Goal: Task Accomplishment & Management: Manage account settings

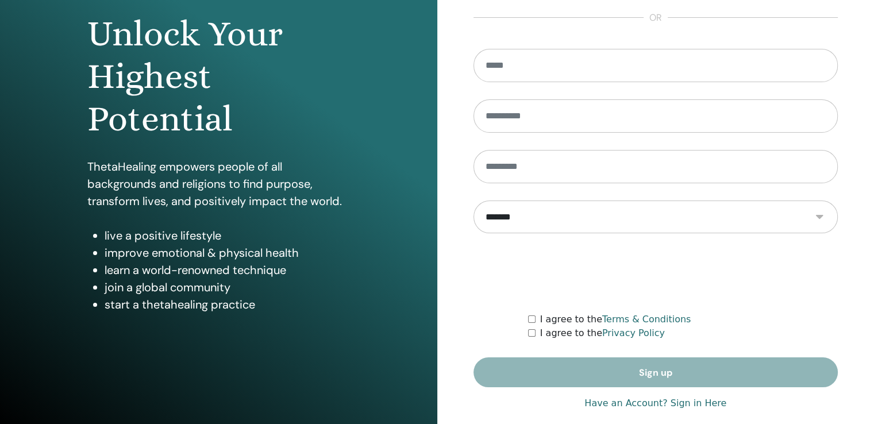
scroll to position [128, 0]
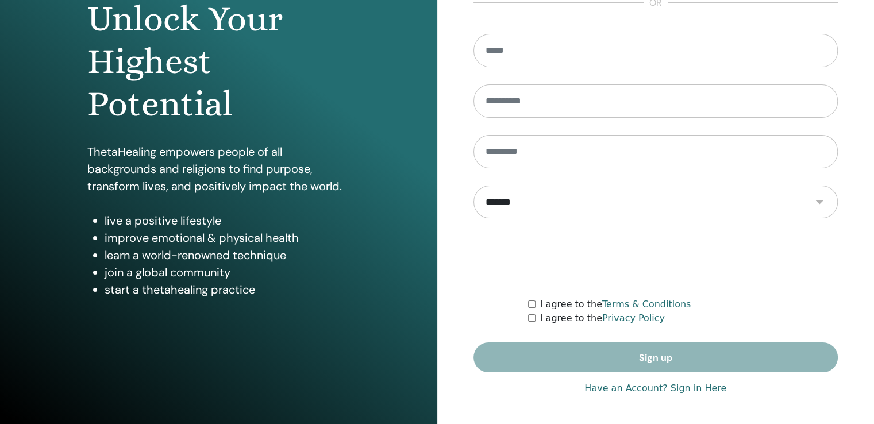
type input "**********"
click at [621, 386] on link "Have an Account? Sign in Here" at bounding box center [655, 389] width 142 height 14
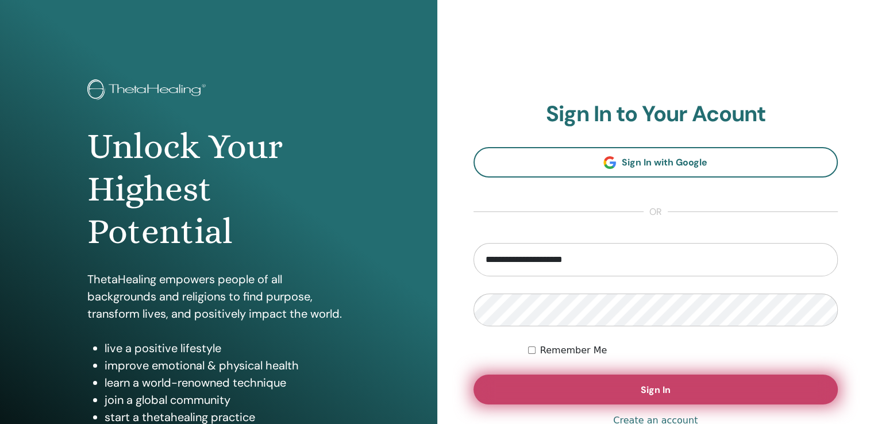
click at [666, 376] on button "Sign In" at bounding box center [656, 390] width 365 height 30
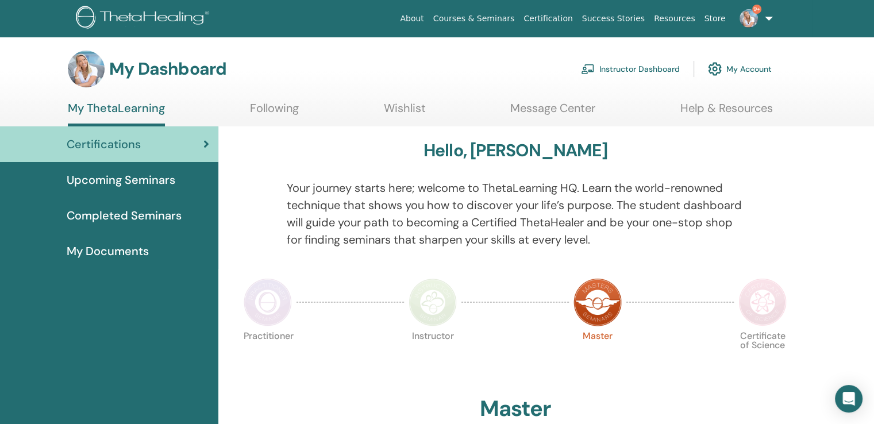
click at [641, 70] on link "Instructor Dashboard" at bounding box center [630, 68] width 99 height 25
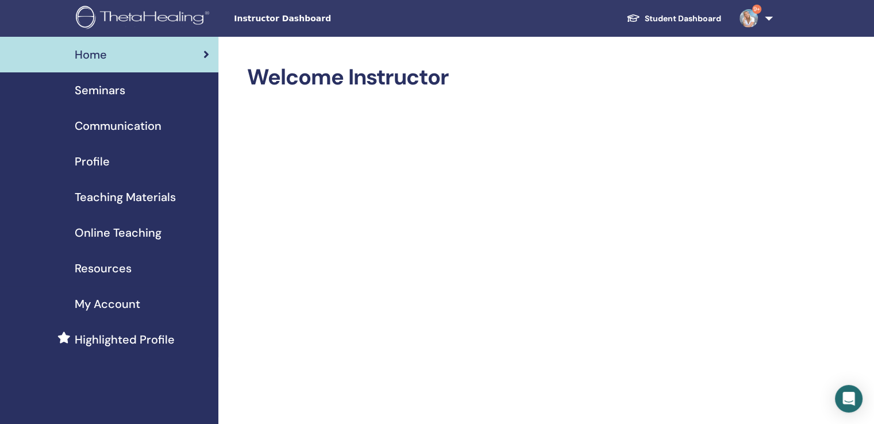
click at [119, 82] on span "Seminars" at bounding box center [100, 90] width 51 height 17
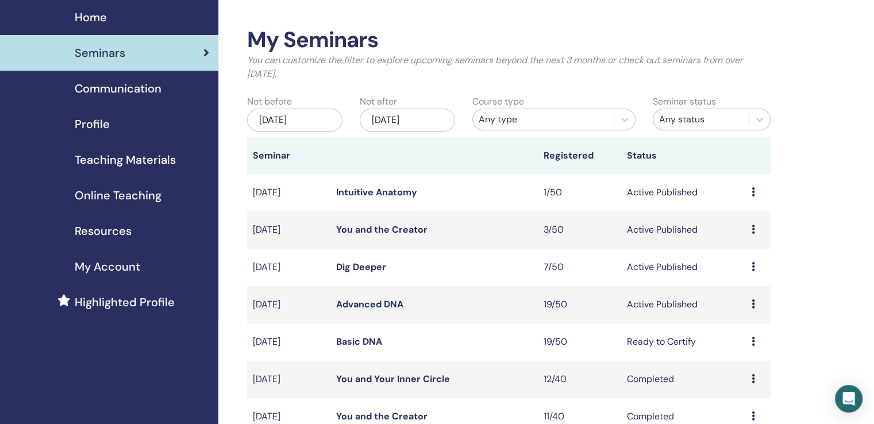
scroll to position [57, 0]
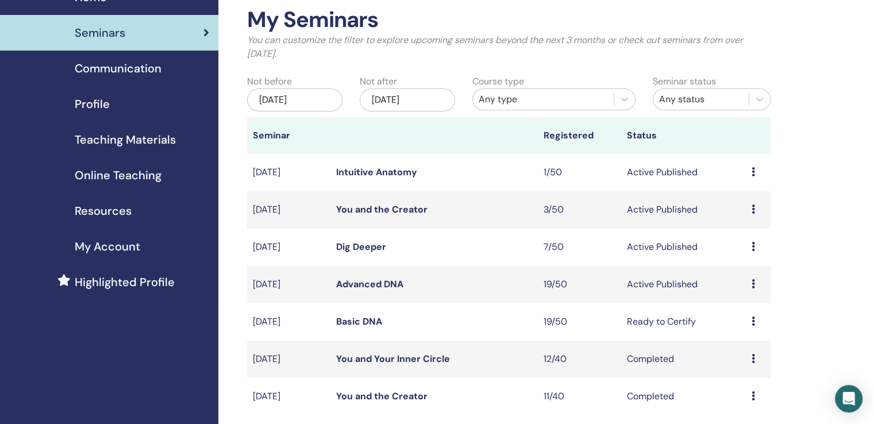
click at [752, 246] on icon at bounding box center [753, 246] width 3 height 9
click at [752, 283] on icon at bounding box center [753, 283] width 3 height 9
click at [561, 422] on div "My Seminars You can customize the filter to explore upcoming seminars beyond th…" at bounding box center [509, 373] width 524 height 733
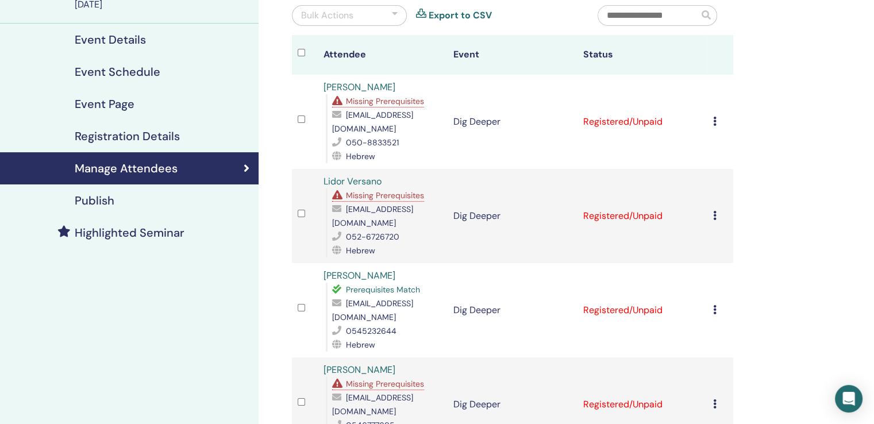
scroll to position [57, 0]
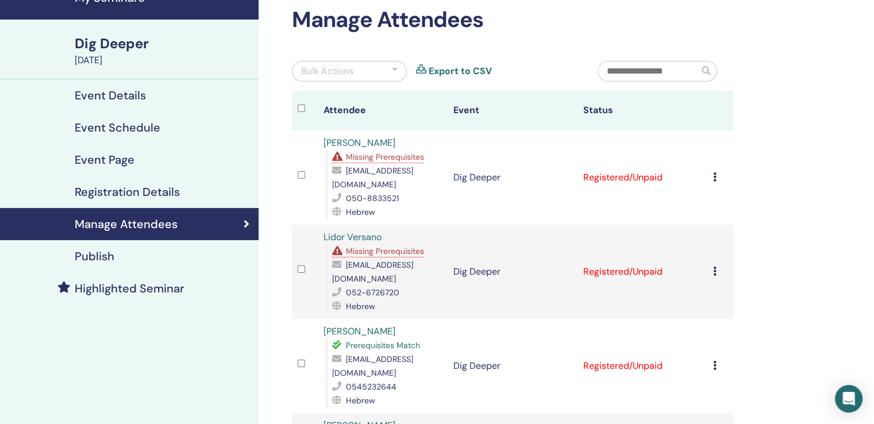
click at [368, 162] on span "Missing Prerequisites" at bounding box center [385, 157] width 78 height 10
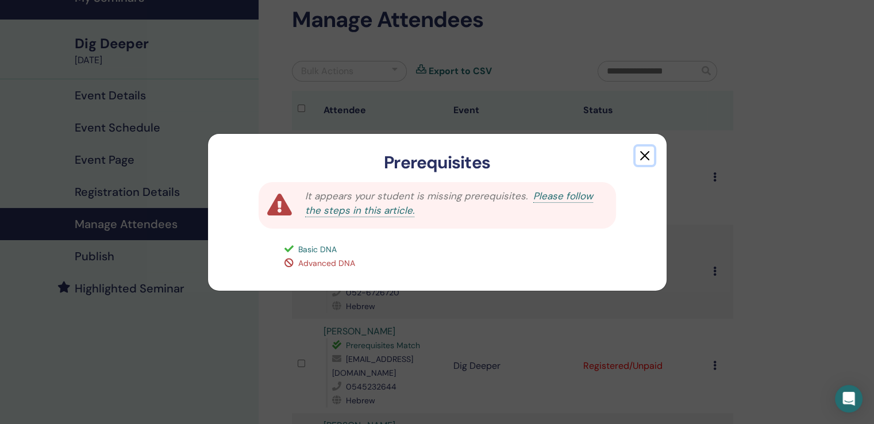
click at [644, 155] on button "button" at bounding box center [645, 156] width 18 height 18
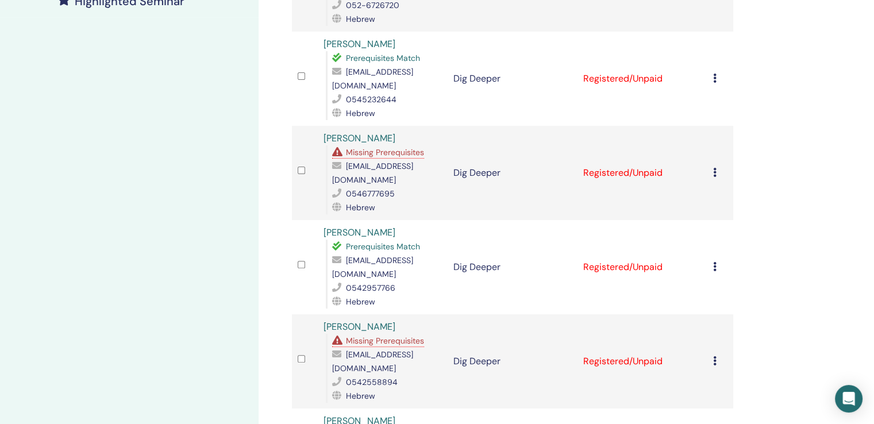
scroll to position [517, 0]
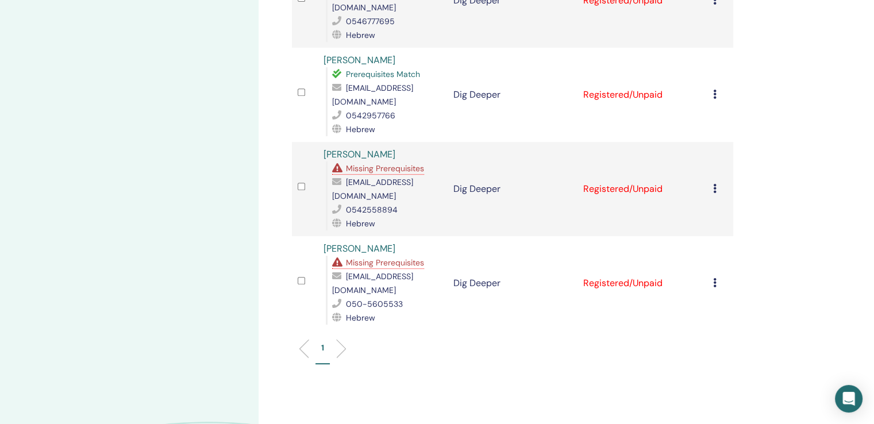
click at [714, 184] on icon at bounding box center [714, 188] width 3 height 9
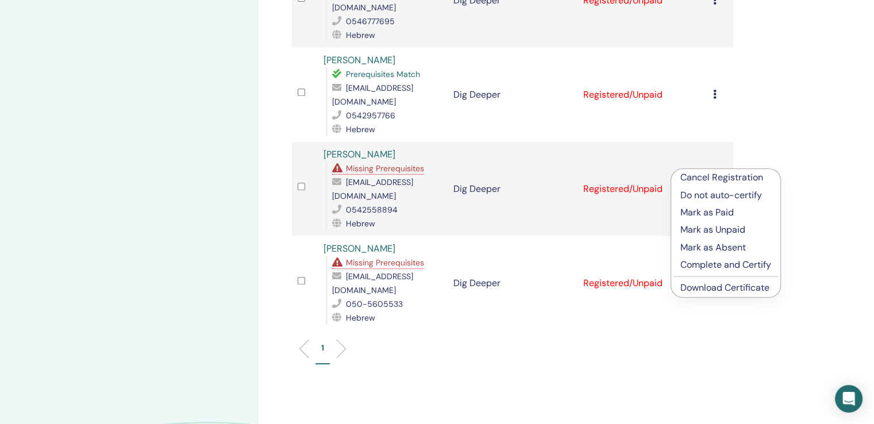
click at [702, 176] on p "Cancel Registration" at bounding box center [725, 178] width 91 height 14
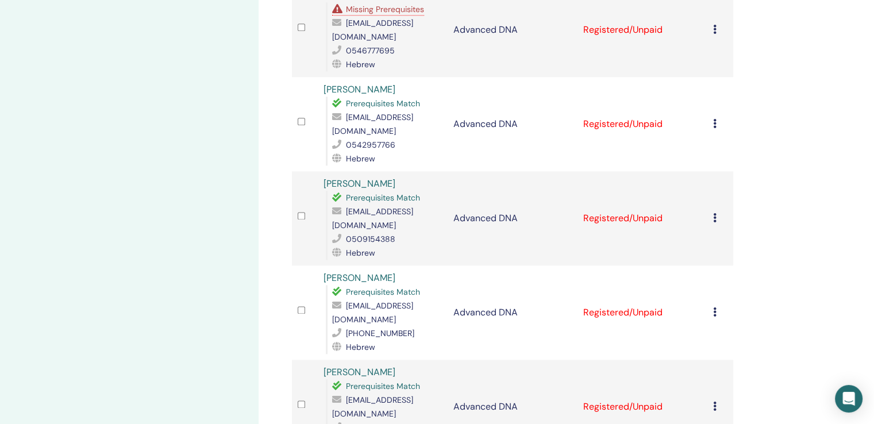
scroll to position [1437, 0]
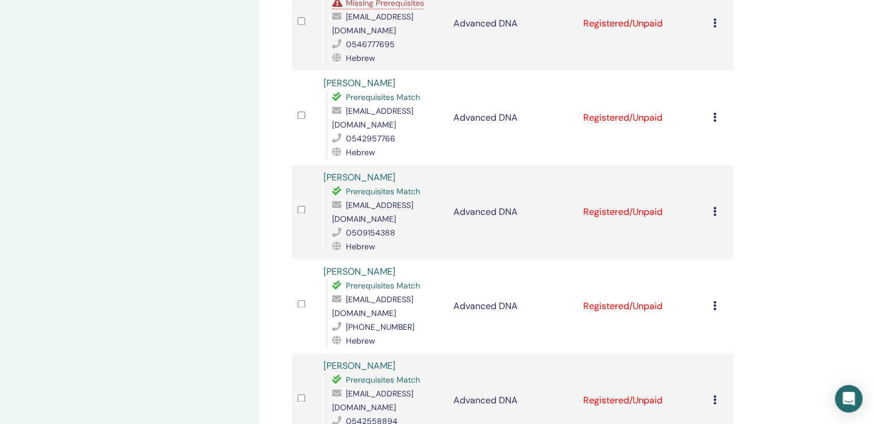
click at [715, 395] on icon at bounding box center [714, 399] width 3 height 9
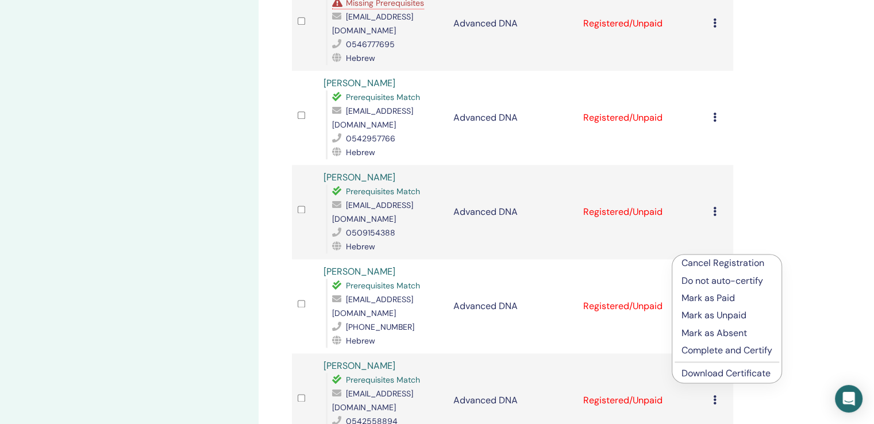
click at [726, 260] on p "Cancel Registration" at bounding box center [727, 263] width 91 height 14
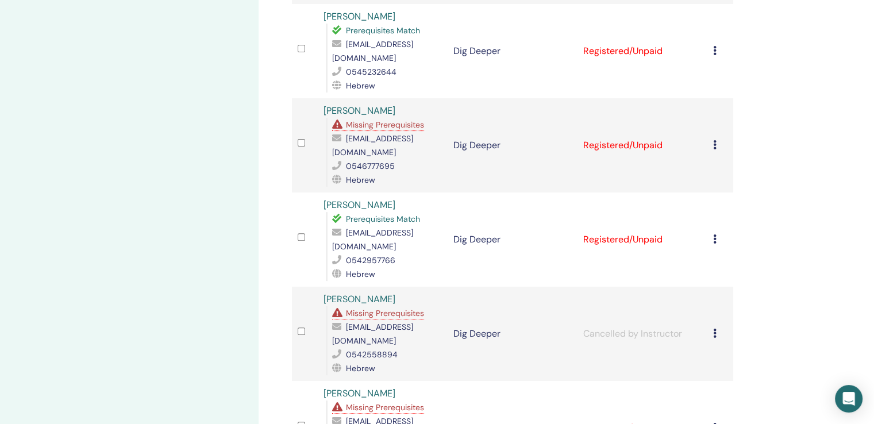
scroll to position [503, 0]
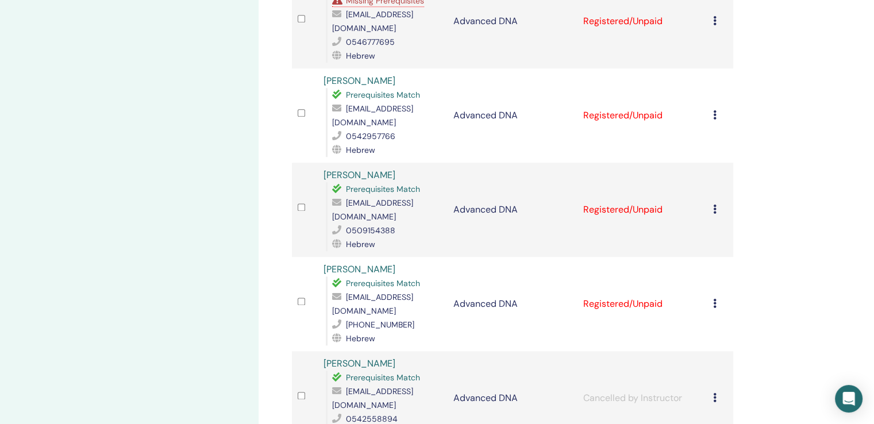
scroll to position [1595, 0]
